Goal: Task Accomplishment & Management: Use online tool/utility

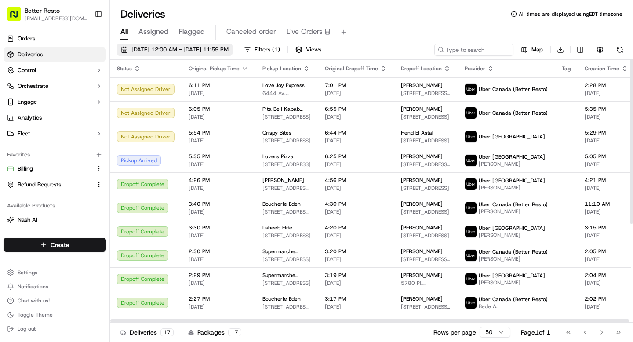
click at [187, 45] on button "09/18/2025 12:00 AM - 09/18/2025 11:59 PM" at bounding box center [175, 50] width 116 height 12
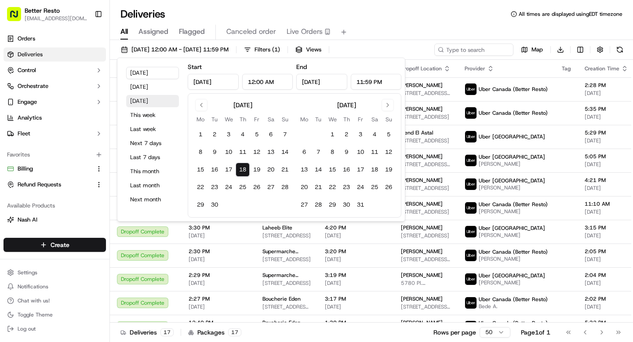
click at [143, 102] on button "Tomorrow" at bounding box center [152, 101] width 53 height 12
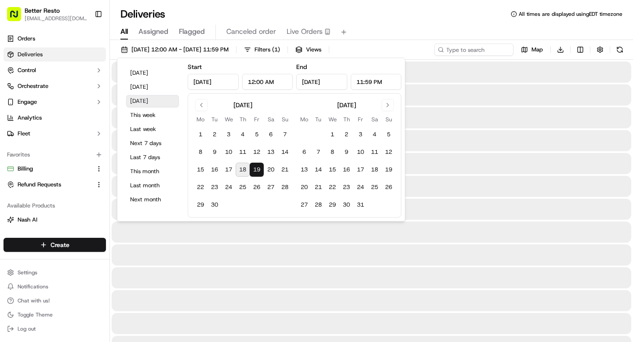
type input "Sep 19, 2025"
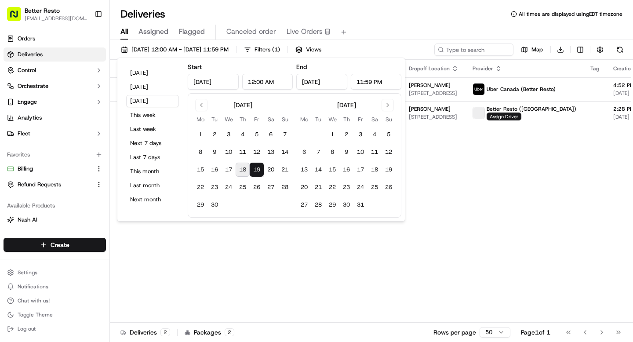
click at [418, 28] on div "All Assigned Flagged Canceled order Live Orders" at bounding box center [371, 32] width 523 height 15
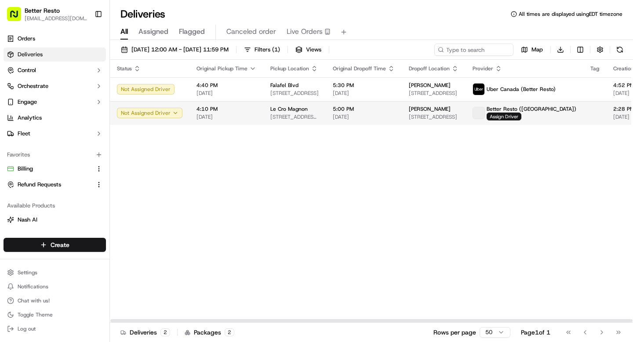
click at [305, 114] on span "3507 Blvd. de la Concorde E, Laval, QC H7E 2C6, Canada" at bounding box center [294, 116] width 48 height 7
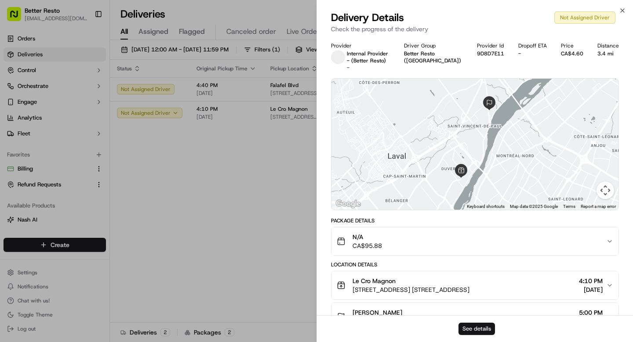
click at [469, 331] on button "See details" at bounding box center [477, 329] width 36 height 12
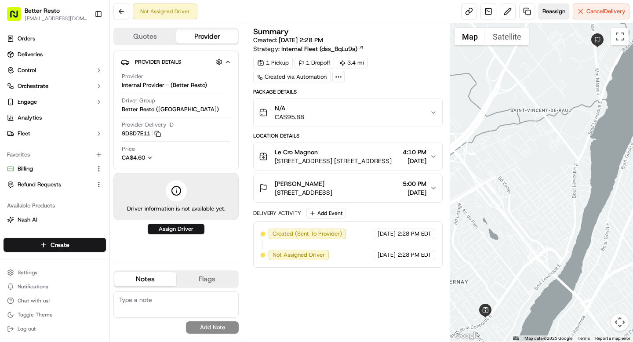
click at [561, 11] on span "Reassign" at bounding box center [554, 11] width 23 height 8
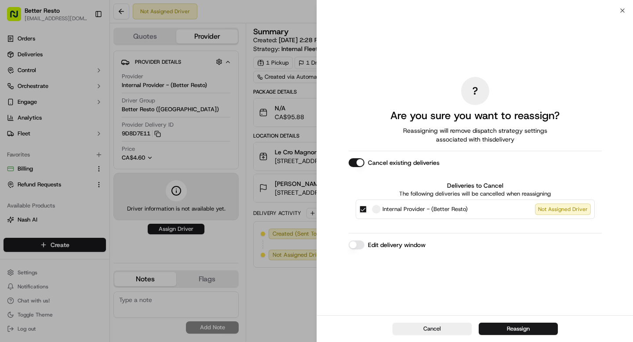
click at [356, 237] on div "? Are you sure you want to reassign? Reassigning will remove dispatch strategy …" at bounding box center [475, 162] width 253 height 301
click at [356, 242] on button "Edit delivery window" at bounding box center [357, 244] width 16 height 9
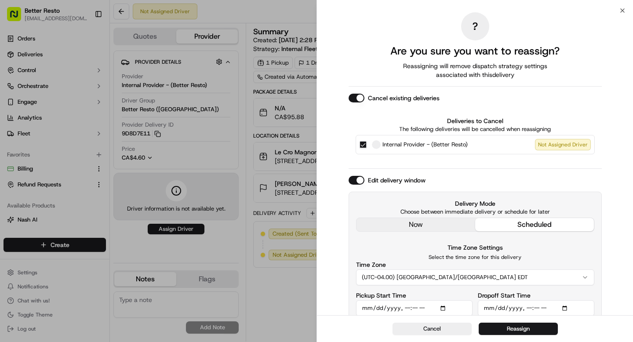
click at [411, 230] on div "Delivery Mode Choose between immediate delivery or schedule for later now sched…" at bounding box center [475, 271] width 253 height 159
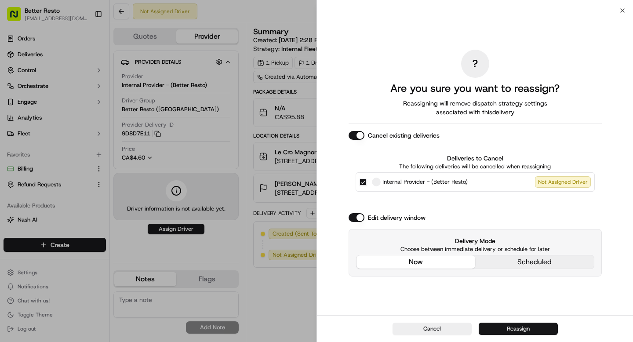
click at [496, 328] on button "Reassign" at bounding box center [518, 329] width 79 height 12
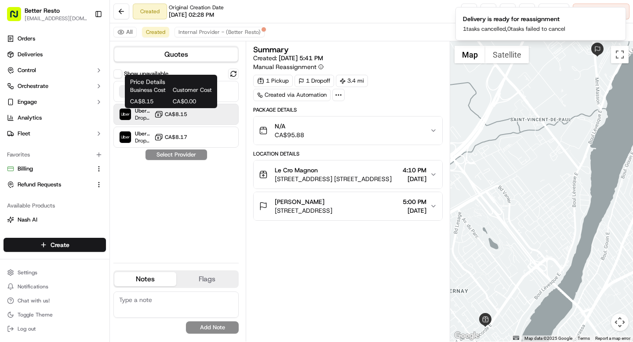
click at [181, 113] on span "CA$8.15" at bounding box center [176, 114] width 22 height 7
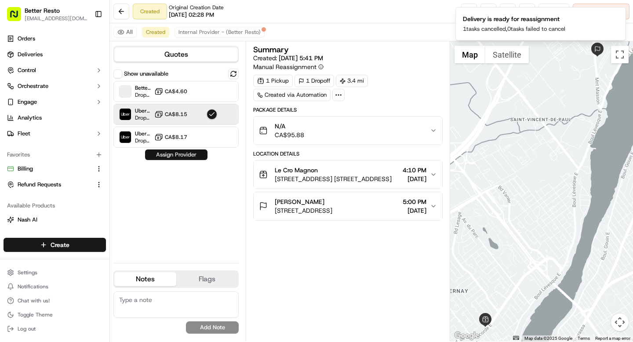
click at [169, 160] on button "Assign Provider" at bounding box center [176, 154] width 62 height 11
